Goal: Navigation & Orientation: Find specific page/section

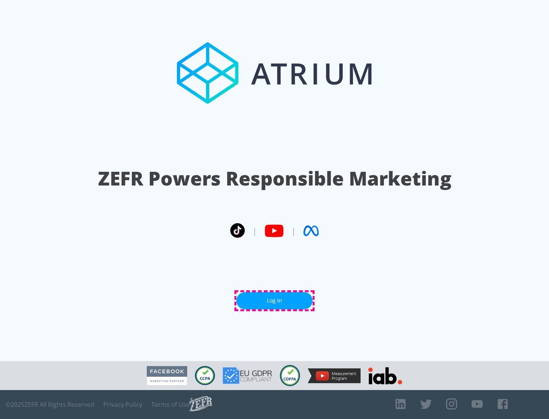
click at [274, 301] on link "Log In" at bounding box center [274, 300] width 76 height 17
